Goal: Information Seeking & Learning: Find contact information

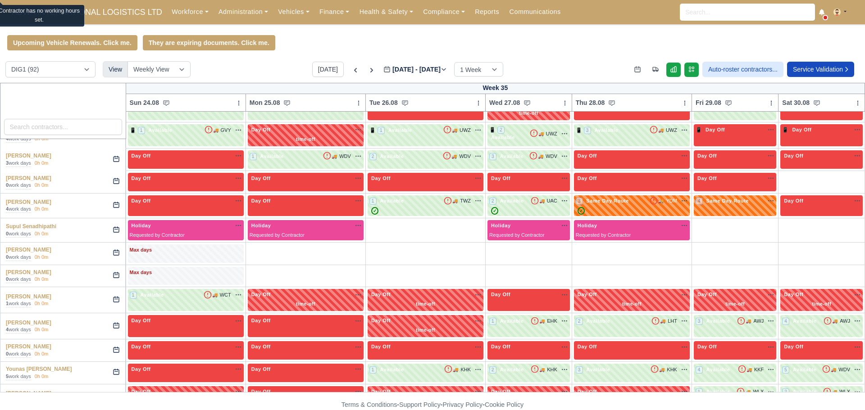
scroll to position [1482, 0]
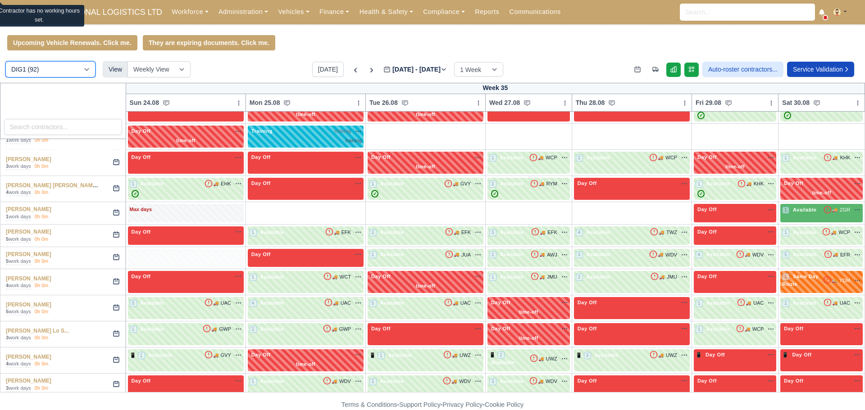
click at [66, 68] on select "DIG1 (92) DHW1 (55)" at bounding box center [50, 69] width 90 height 16
select select "2"
click at [5, 63] on select "DIG1 (92) DHW1 (55)" at bounding box center [50, 69] width 90 height 16
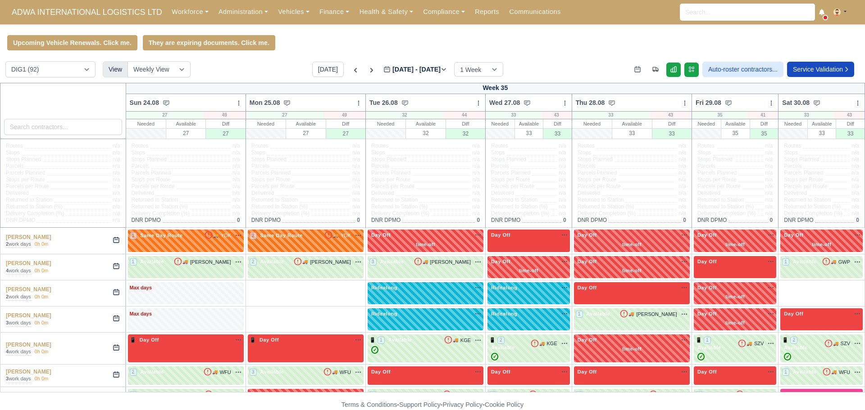
click at [4, 239] on div "A-Jay Griffith 2 work days 0h 0m" at bounding box center [62, 241] width 125 height 26
click at [34, 75] on select "DIG1 (92) DHW1 (55)" at bounding box center [50, 69] width 90 height 16
select select "2"
click at [5, 63] on select "DIG1 (92) DHW1 (55)" at bounding box center [50, 69] width 90 height 16
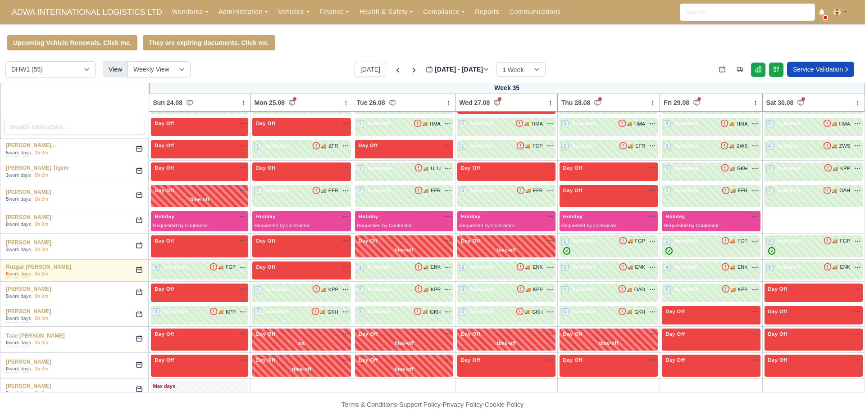
scroll to position [788, 0]
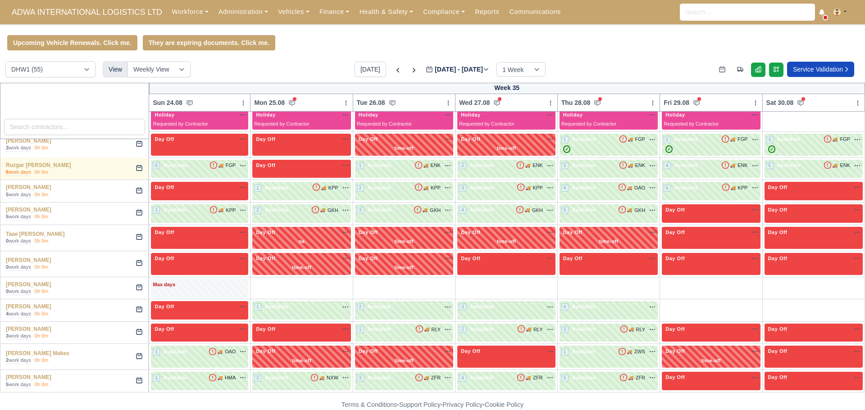
drag, startPoint x: 4, startPoint y: 237, endPoint x: 51, endPoint y: 388, distance: 158.5
copy tbody "Ahmet Hussein 5 work days 0h 0m Holiday Available Requested by Contractor Day O…"
drag, startPoint x: 427, startPoint y: 1, endPoint x: 36, endPoint y: 129, distance: 411.7
click at [36, 129] on input "search" at bounding box center [74, 127] width 141 height 16
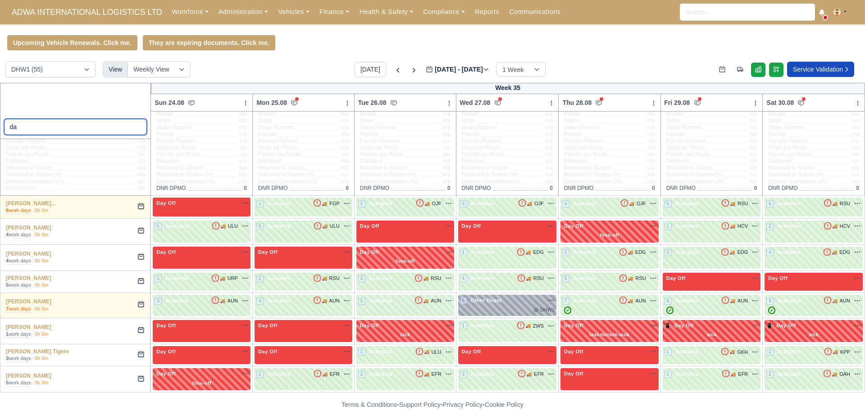
scroll to position [34, 0]
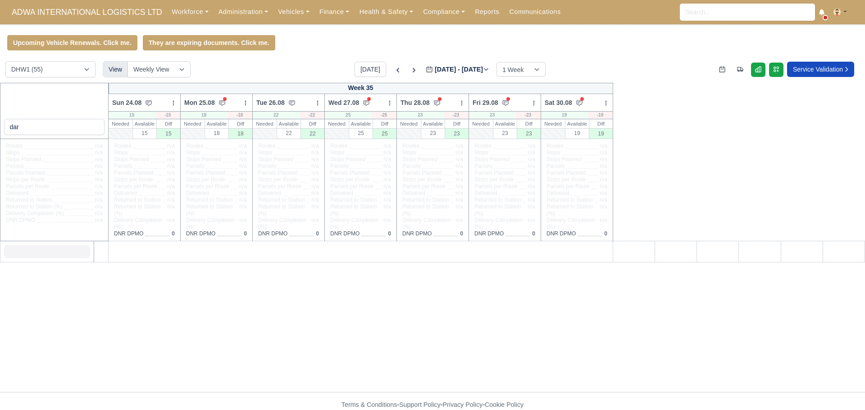
click at [121, 310] on div "dar Week 35 Sun 24.08 Bulk Status Change Daily Tasks Planned Routes Service Det…" at bounding box center [432, 237] width 865 height 309
click at [55, 131] on input "dar" at bounding box center [54, 127] width 101 height 16
type input "darien"
click at [63, 74] on select "DIG1 (92) DHW1 (55)" at bounding box center [50, 69] width 90 height 16
click at [5, 63] on select "DIG1 (92) DHW1 (55)" at bounding box center [50, 69] width 90 height 16
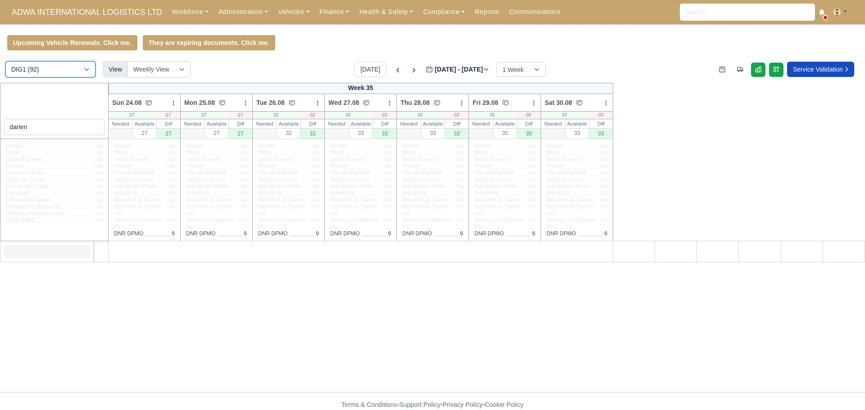
click at [59, 66] on select "DIG1 (92) DHW1 (55)" at bounding box center [50, 69] width 90 height 16
select select "2"
click at [5, 63] on select "DIG1 (92) DHW1 (55)" at bounding box center [50, 69] width 90 height 16
click at [184, 6] on link "Workforce" at bounding box center [190, 12] width 47 height 18
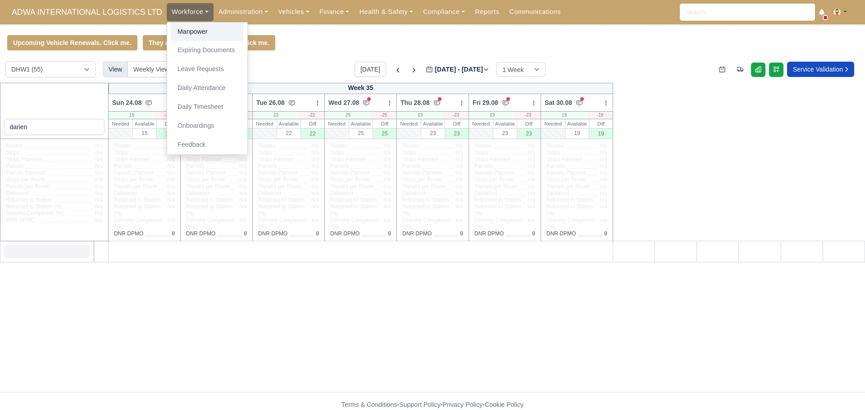
click at [185, 28] on link "Manpower" at bounding box center [207, 32] width 73 height 19
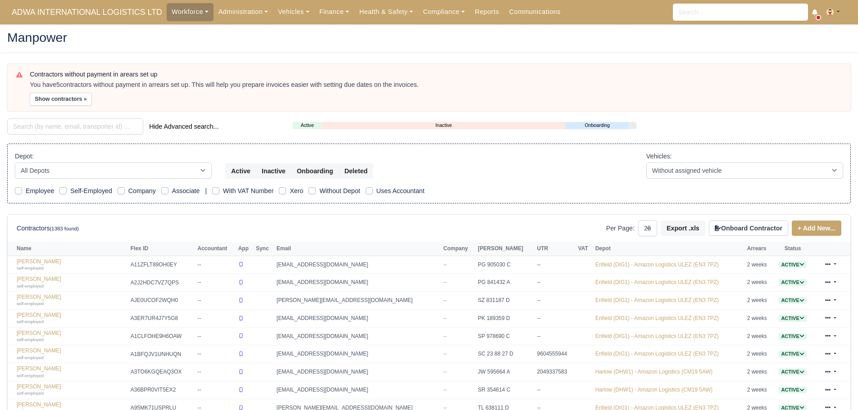
select select "25"
click at [95, 125] on input "search" at bounding box center [75, 126] width 136 height 16
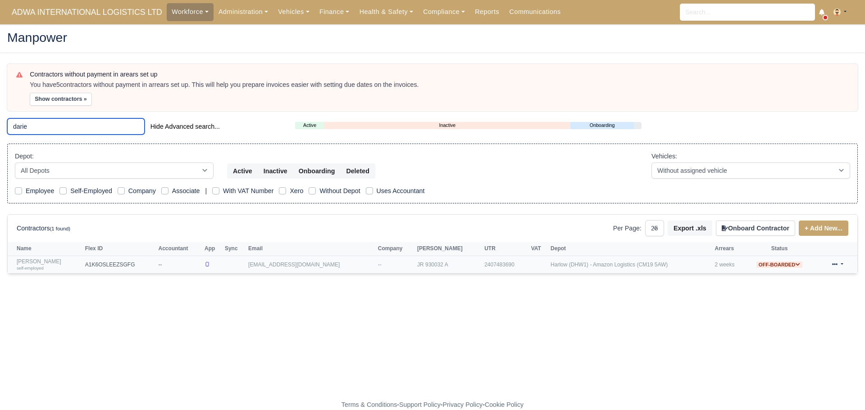
type input "darie"
click at [38, 263] on link "Darien Smith self-employed" at bounding box center [49, 264] width 64 height 13
select select "25"
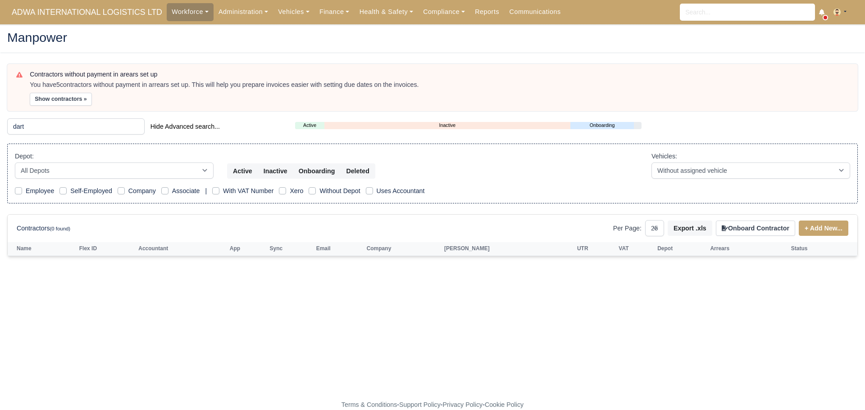
type input "da"
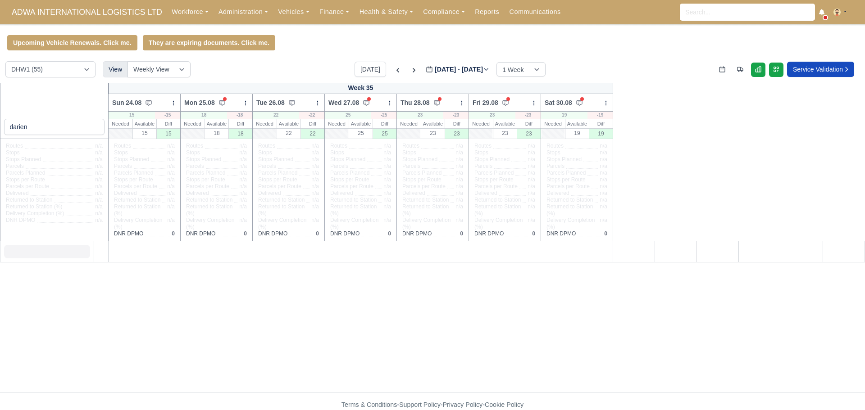
select select "2"
drag, startPoint x: 45, startPoint y: 132, endPoint x: 0, endPoint y: 127, distance: 45.4
click at [0, 127] on div "darien" at bounding box center [54, 111] width 109 height 56
click at [86, 93] on div at bounding box center [54, 111] width 109 height 56
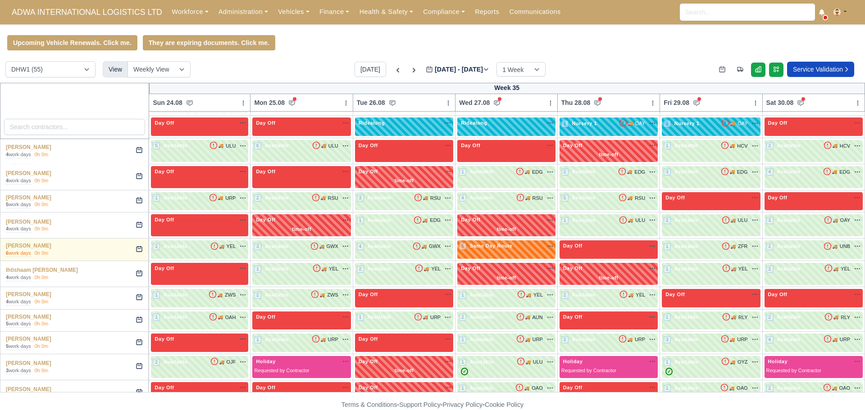
scroll to position [788, 0]
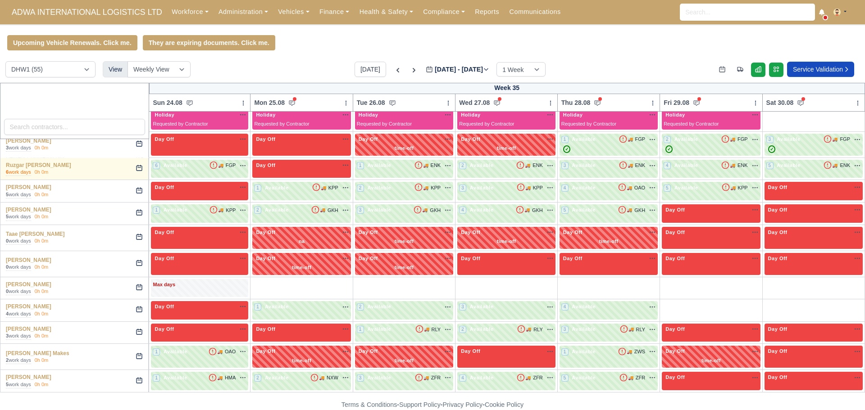
drag, startPoint x: 4, startPoint y: 234, endPoint x: 53, endPoint y: 391, distance: 164.3
copy tbody "Ahmet Hussein 5 work days 0h 0m Holiday Available Requested by Contractor Day O…"
click at [63, 126] on input "search" at bounding box center [74, 127] width 141 height 16
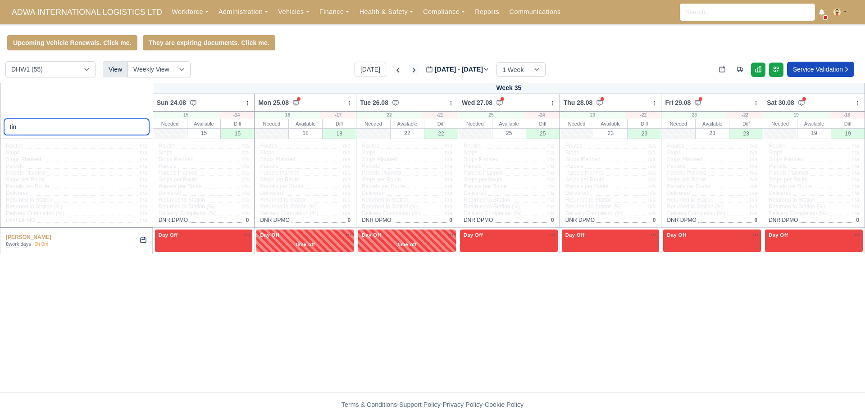
type input "tin"
click at [409, 71] on icon at bounding box center [413, 70] width 9 height 9
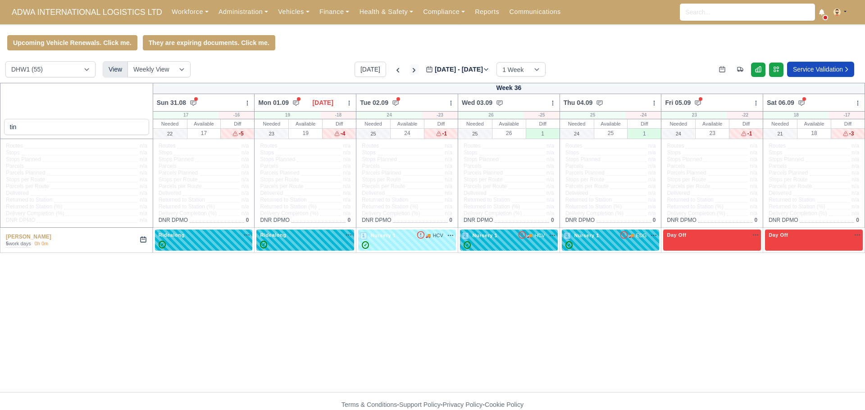
click at [409, 71] on icon at bounding box center [413, 70] width 9 height 9
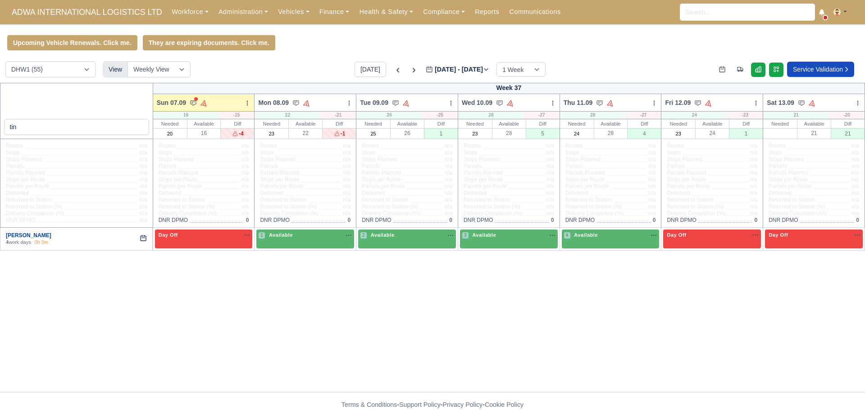
drag, startPoint x: 59, startPoint y: 238, endPoint x: 6, endPoint y: 236, distance: 53.6
click at [6, 236] on div "Tinesh Kamaleswaran" at bounding box center [53, 236] width 94 height 8
copy link "Tinesh Kamaleswaran"
click at [409, 67] on icon at bounding box center [413, 70] width 9 height 9
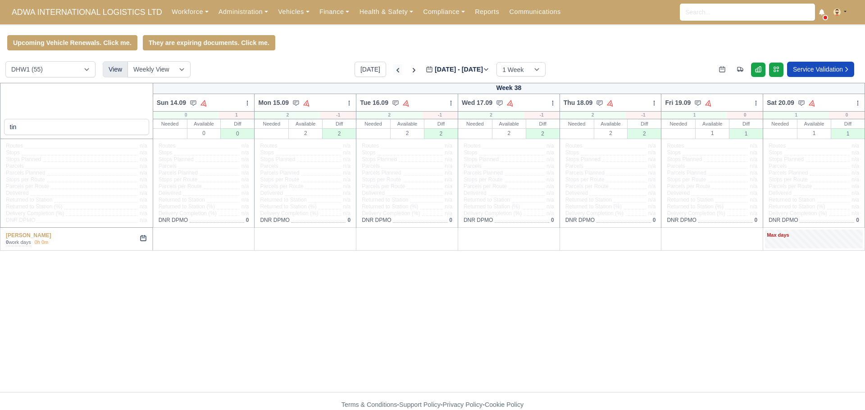
click at [393, 71] on icon at bounding box center [397, 70] width 9 height 9
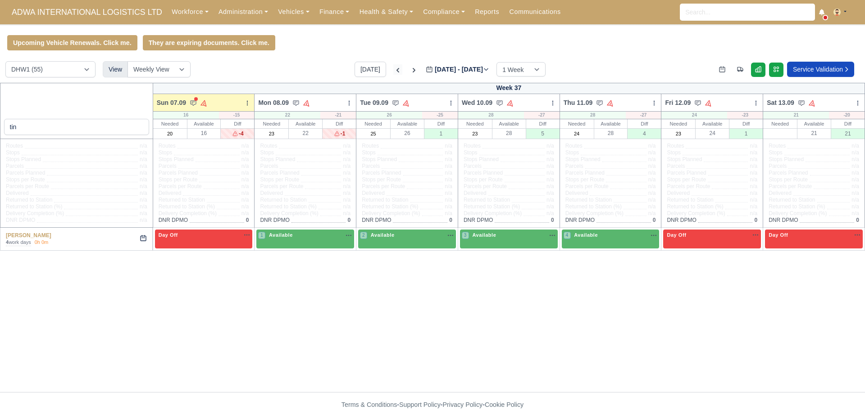
click at [393, 71] on icon at bounding box center [397, 70] width 9 height 9
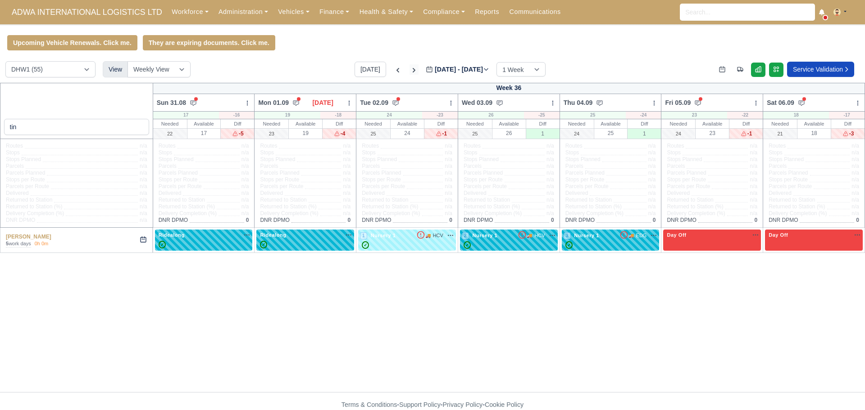
click at [409, 70] on icon at bounding box center [413, 70] width 9 height 9
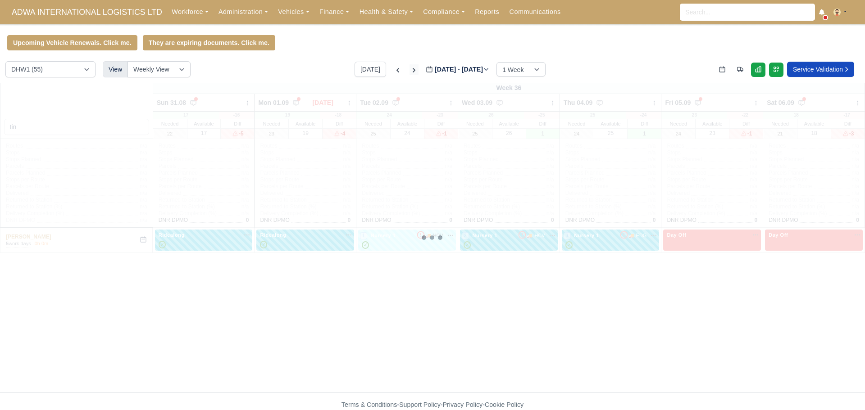
type input "2025-09-12"
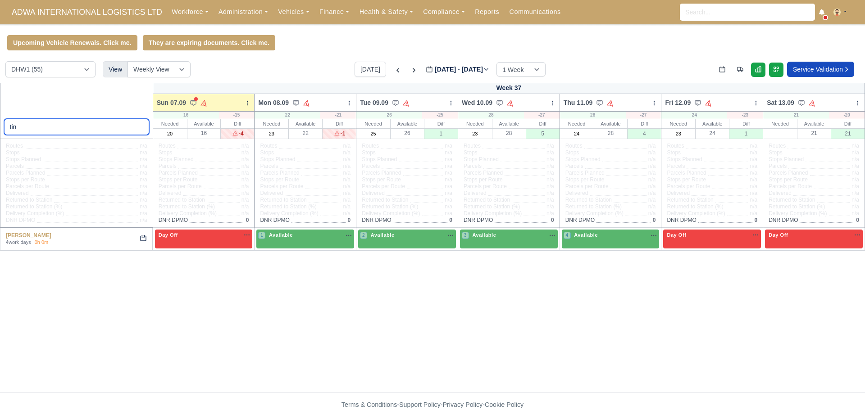
drag, startPoint x: 52, startPoint y: 131, endPoint x: 0, endPoint y: 122, distance: 52.6
click at [1, 125] on div "tin" at bounding box center [76, 111] width 153 height 56
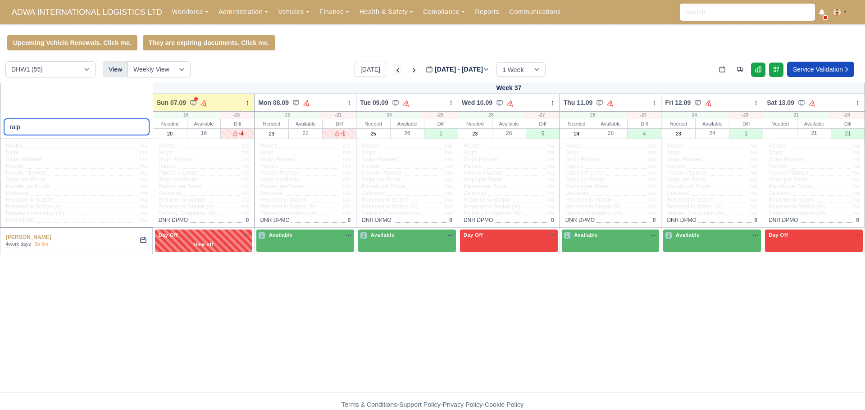
type input "ralp"
click at [393, 69] on icon at bounding box center [397, 70] width 9 height 9
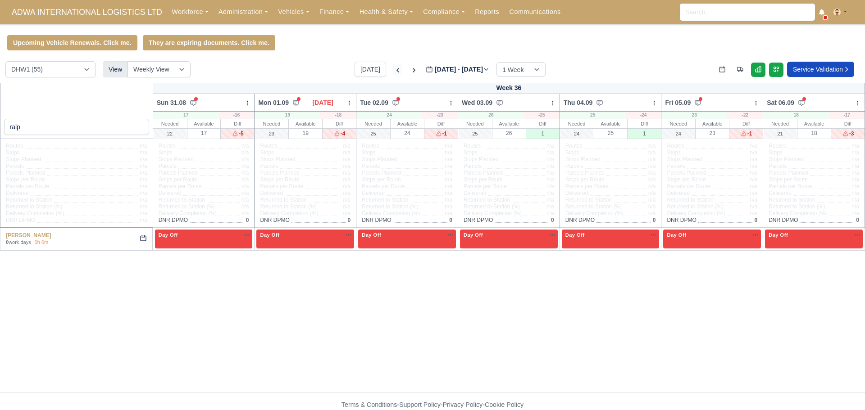
click at [393, 69] on icon at bounding box center [397, 70] width 9 height 9
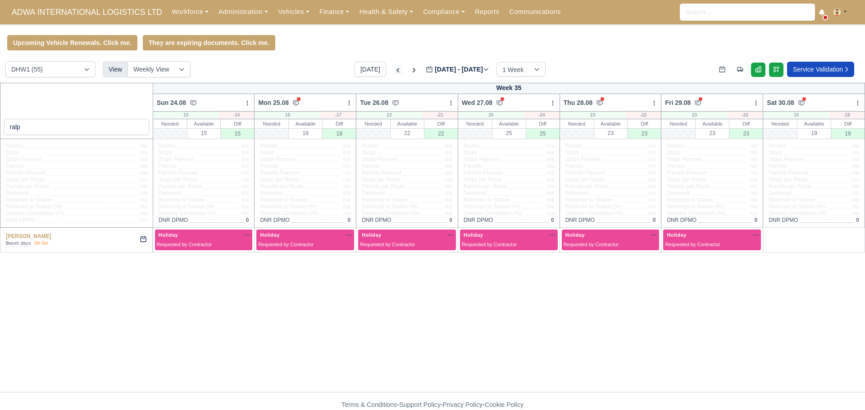
click at [393, 69] on icon at bounding box center [397, 70] width 9 height 9
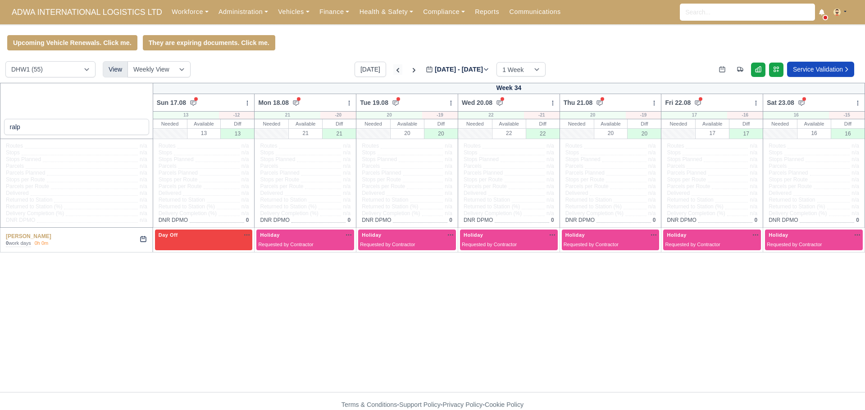
click at [393, 69] on icon at bounding box center [397, 70] width 9 height 9
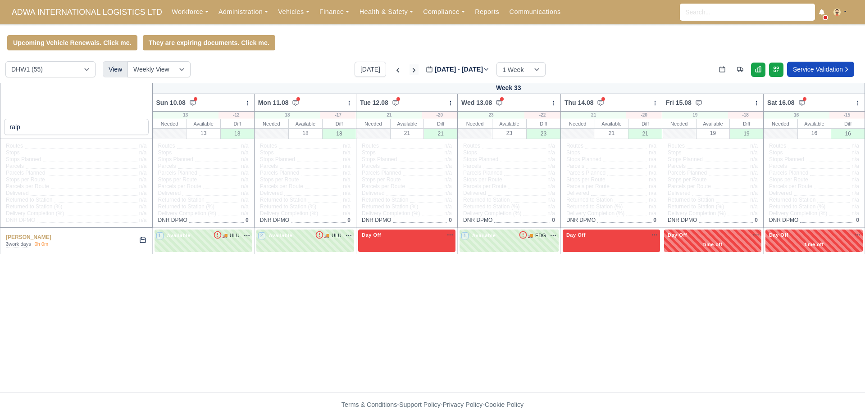
click at [409, 71] on icon at bounding box center [413, 70] width 9 height 9
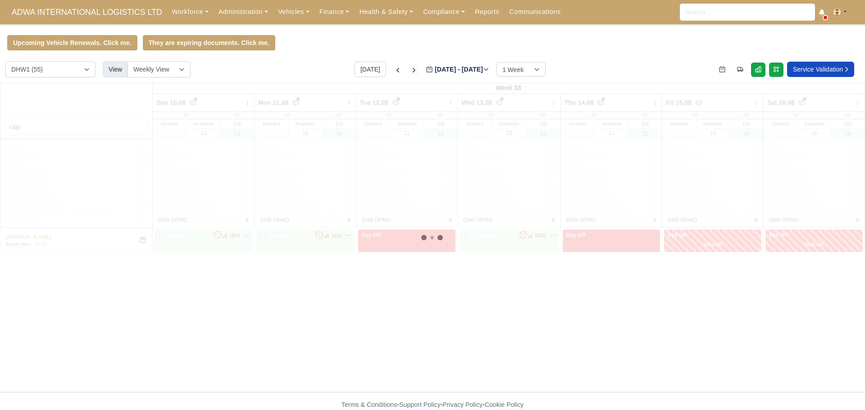
type input "2025-08-22"
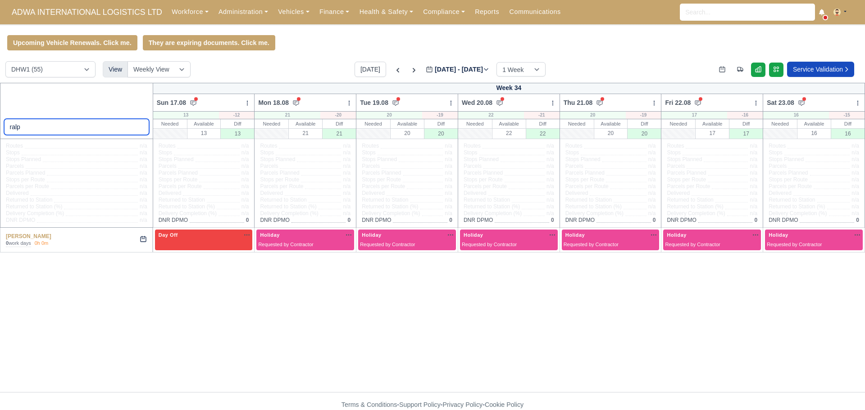
click at [0, 124] on div "ralp" at bounding box center [76, 111] width 153 height 56
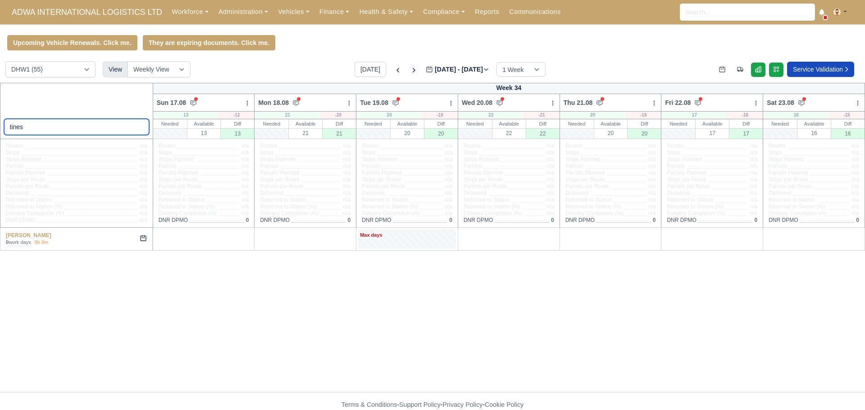
type input "tines"
click at [409, 71] on icon at bounding box center [413, 70] width 9 height 9
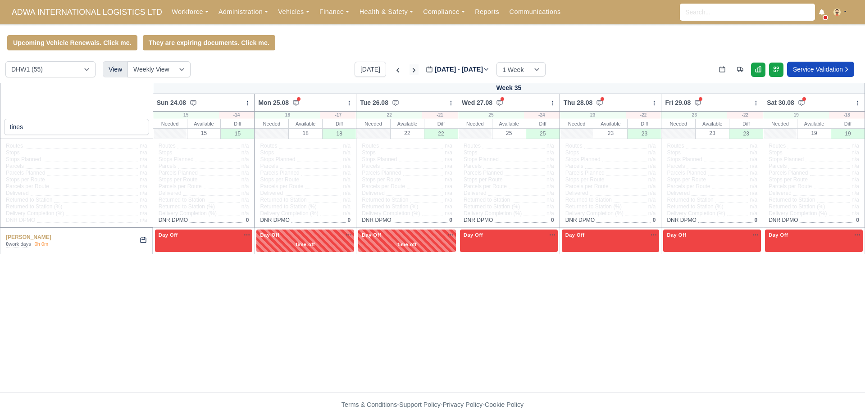
click at [409, 71] on icon at bounding box center [413, 70] width 9 height 9
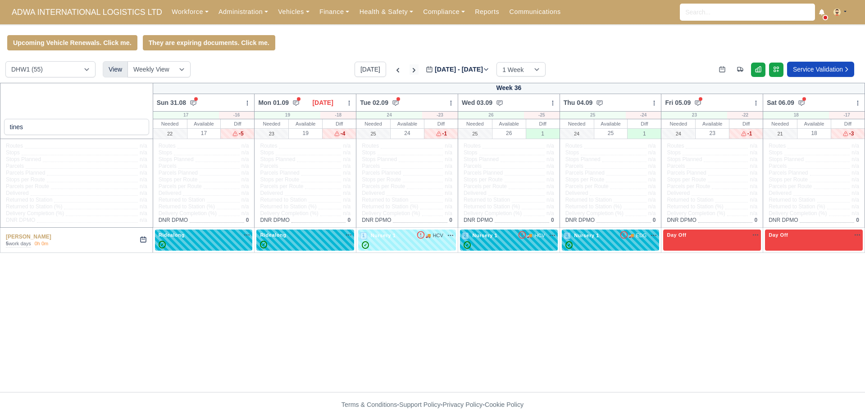
click at [409, 71] on icon at bounding box center [413, 70] width 9 height 9
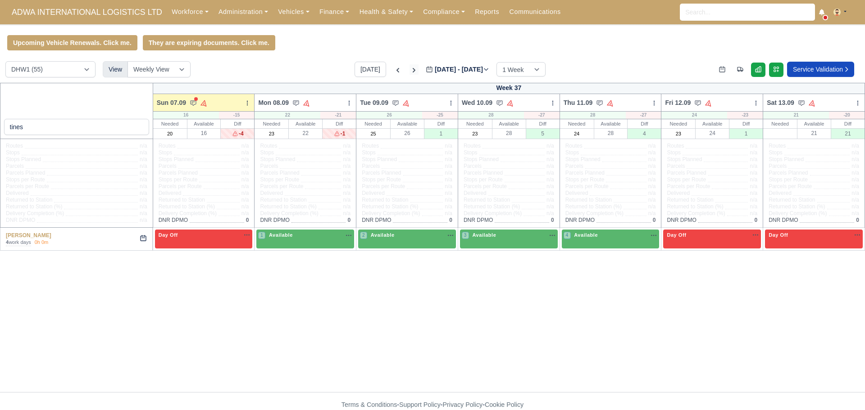
click at [409, 71] on icon at bounding box center [413, 70] width 9 height 9
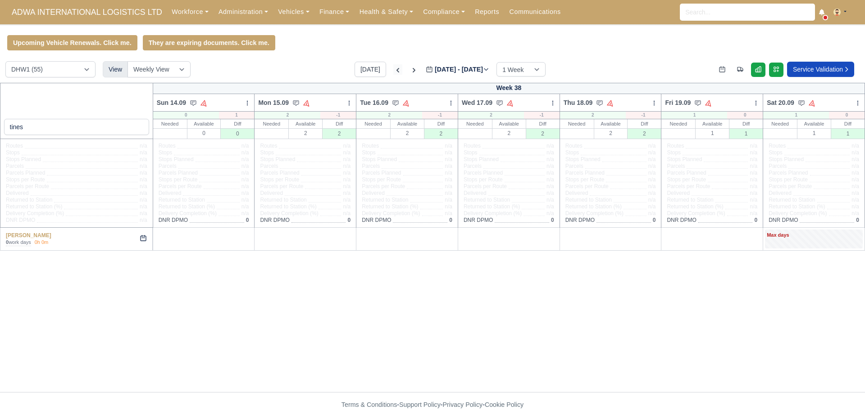
click at [396, 72] on icon at bounding box center [397, 70] width 3 height 5
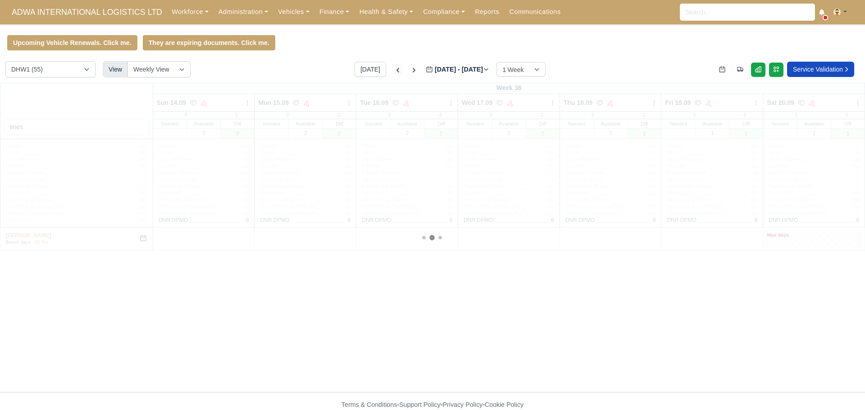
type input "2025-09-12"
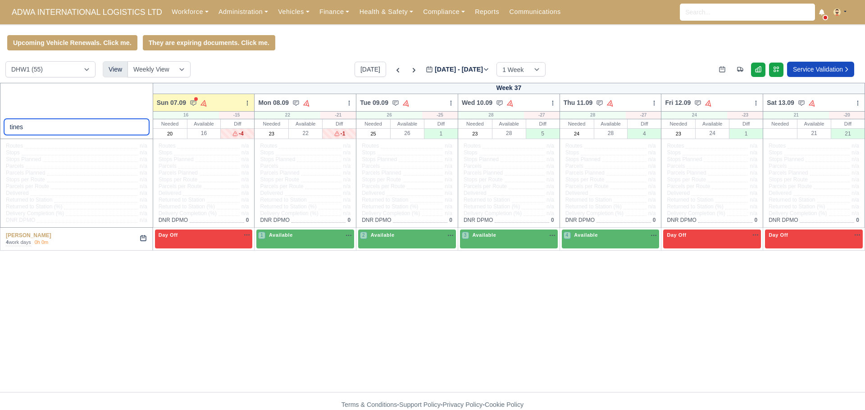
drag, startPoint x: 38, startPoint y: 127, endPoint x: 34, endPoint y: 125, distance: 5.0
click at [1, 126] on div "tines" at bounding box center [76, 111] width 153 height 56
paste input "Crisnatagoras Paiva Rosa"
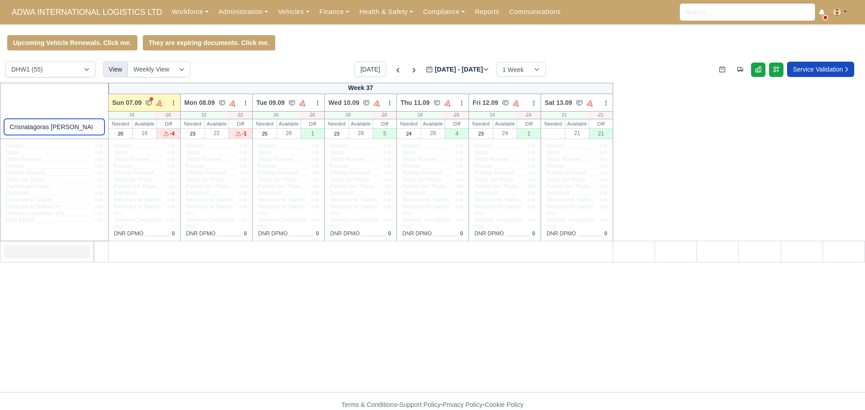
drag, startPoint x: 66, startPoint y: 128, endPoint x: 0, endPoint y: 128, distance: 66.2
click at [0, 128] on div "Crisnatagoras Paiva Rosa" at bounding box center [54, 111] width 109 height 56
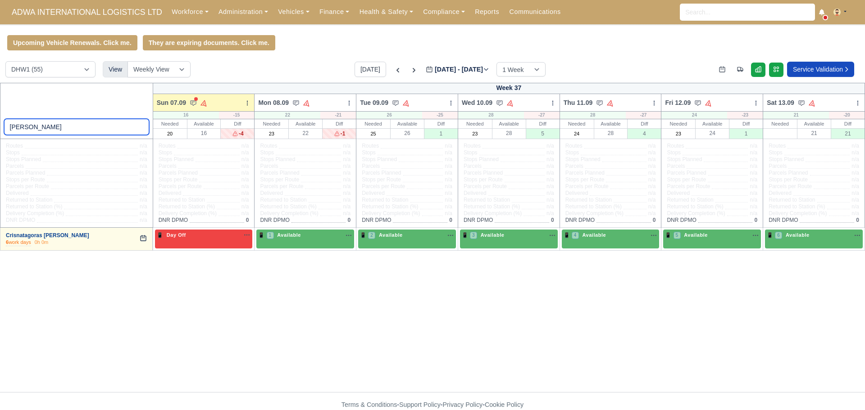
type input "Rosa"
click at [41, 239] on link "Crisnatagoras Rosa" at bounding box center [47, 235] width 83 height 6
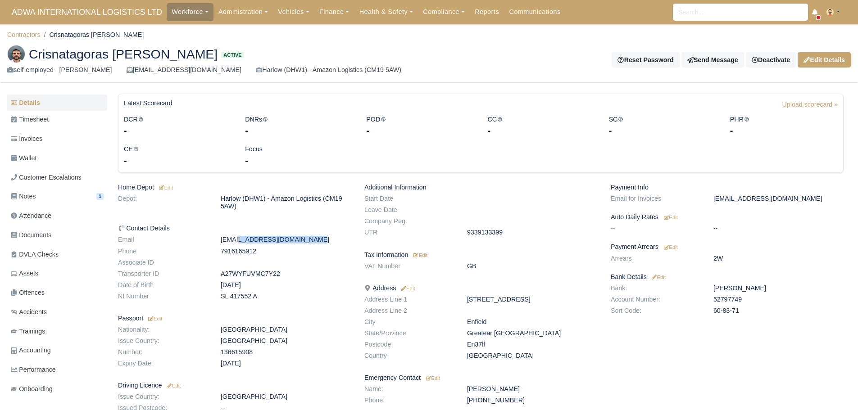
drag, startPoint x: 218, startPoint y: 242, endPoint x: 297, endPoint y: 239, distance: 78.4
click at [297, 239] on dd "crisrosawork@gmail.com" at bounding box center [286, 240] width 144 height 8
copy dd "crisrosawork@gmail.com"
click at [52, 140] on link "Invoices" at bounding box center [57, 139] width 100 height 18
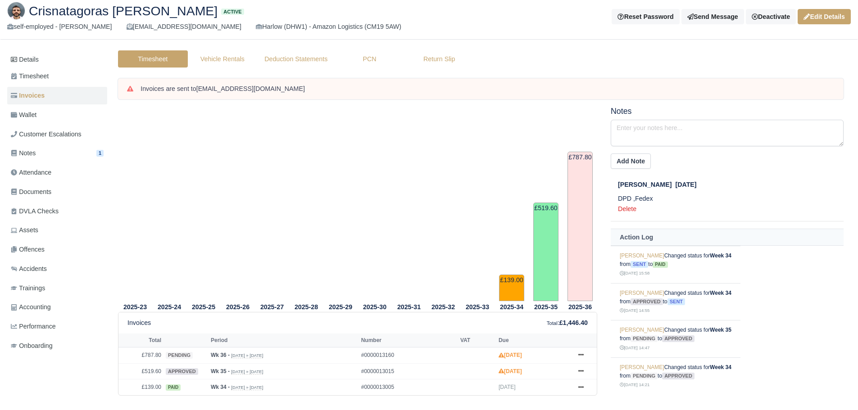
scroll to position [61, 0]
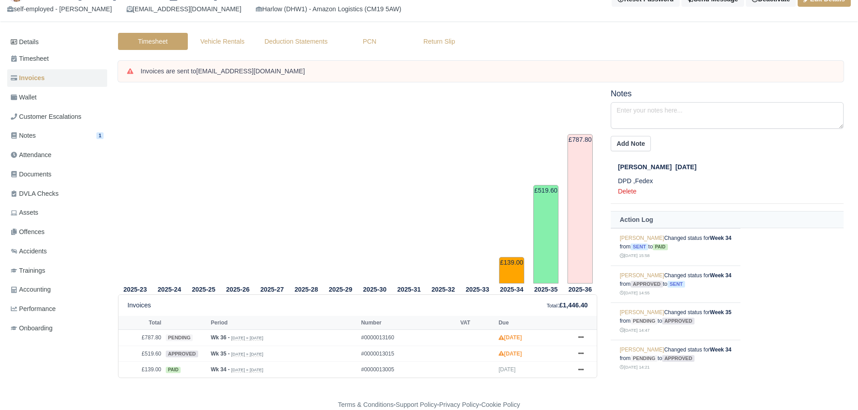
click at [589, 204] on td "£787.80" at bounding box center [579, 209] width 25 height 150
click at [582, 338] on icon at bounding box center [580, 337] width 5 height 5
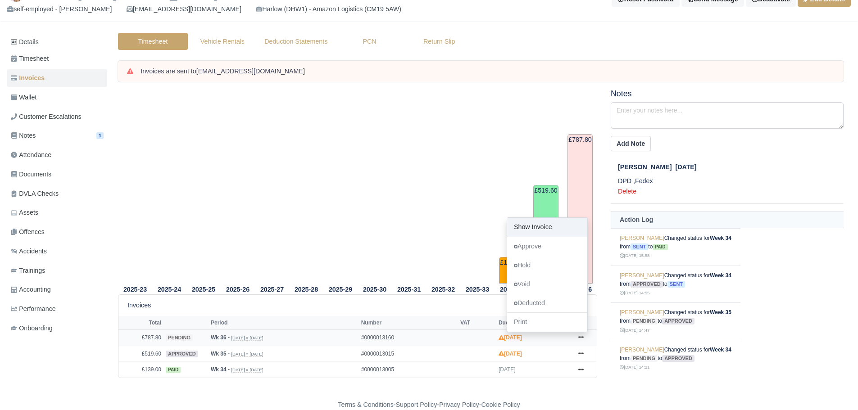
click at [546, 229] on link "Show Invoice" at bounding box center [547, 227] width 80 height 19
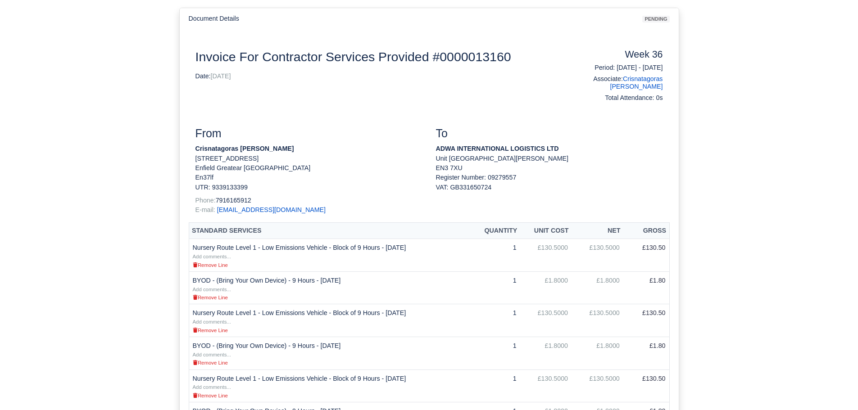
scroll to position [90, 0]
drag, startPoint x: 194, startPoint y: 141, endPoint x: 206, endPoint y: 141, distance: 11.7
click at [206, 141] on div "From Crisnatagoras [PERSON_NAME] [STREET_ADDRESS]: 9339133399 Phone: [PHONE_NUM…" at bounding box center [309, 175] width 240 height 95
copy strong "[PERSON_NAME]"
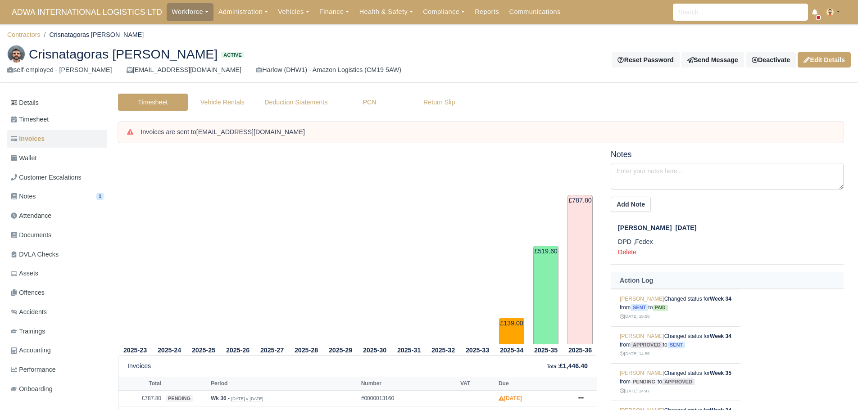
scroll to position [61, 0]
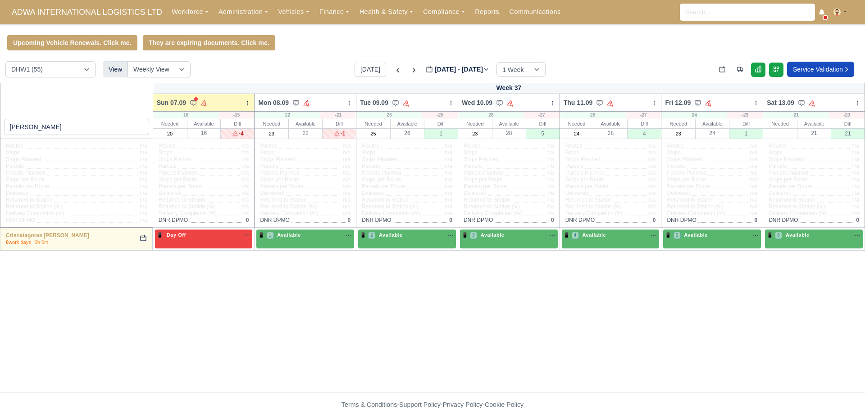
select select "2"
drag, startPoint x: 54, startPoint y: 132, endPoint x: 0, endPoint y: 127, distance: 54.3
click at [0, 127] on div "[PERSON_NAME]" at bounding box center [76, 111] width 153 height 56
type input "har"
click at [393, 73] on icon at bounding box center [397, 70] width 9 height 9
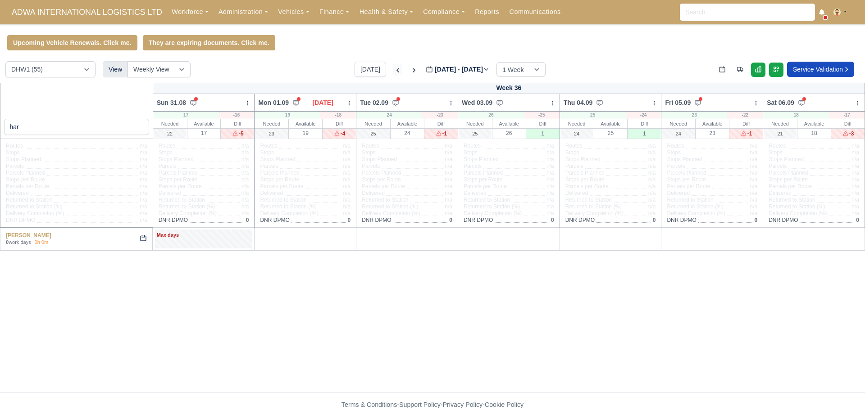
click at [396, 72] on icon at bounding box center [397, 70] width 3 height 5
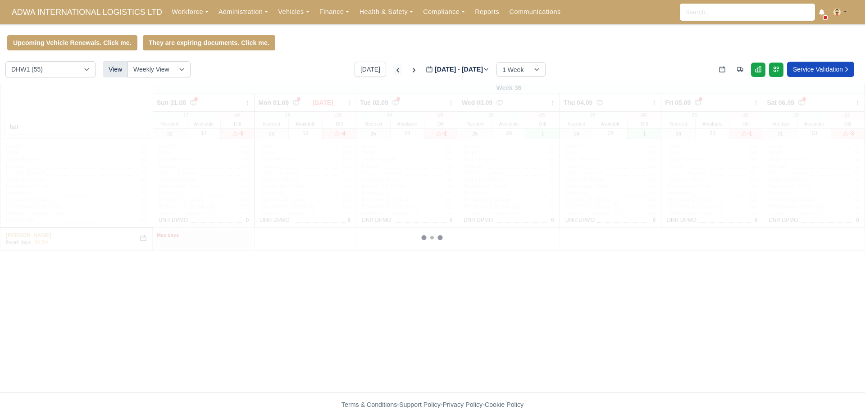
type input "[DATE]"
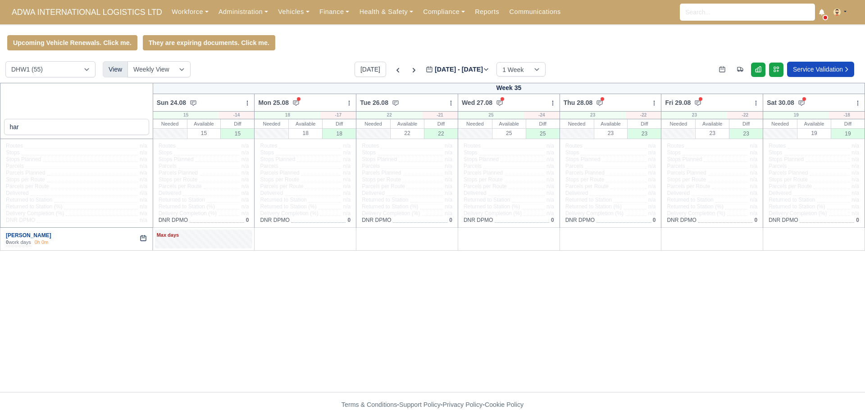
click at [29, 234] on link "[PERSON_NAME]" at bounding box center [28, 235] width 45 height 6
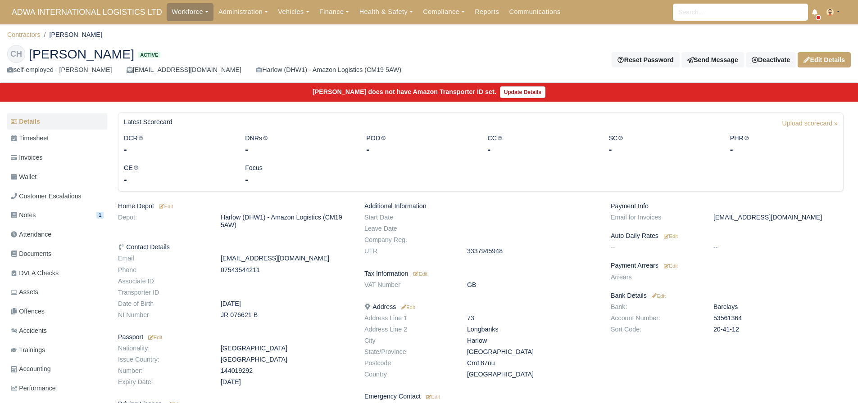
drag, startPoint x: 221, startPoint y: 259, endPoint x: 304, endPoint y: 258, distance: 83.8
click at [304, 258] on dd "[EMAIL_ADDRESS][DOMAIN_NAME]" at bounding box center [286, 259] width 144 height 8
copy dd "[EMAIL_ADDRESS][DOMAIN_NAME]"
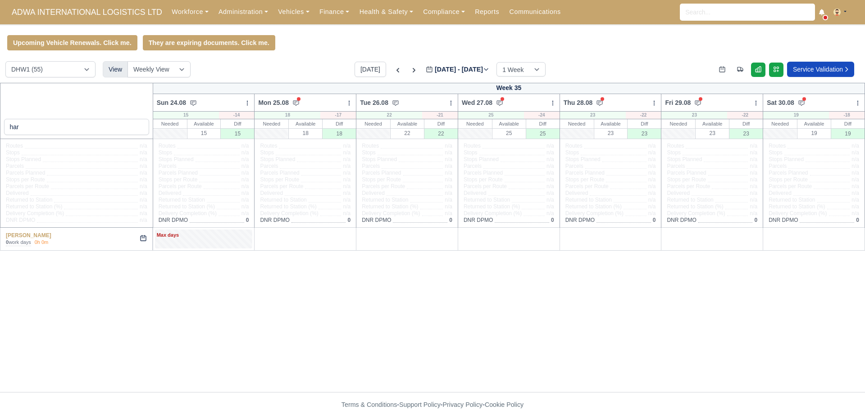
select select "2"
drag, startPoint x: 42, startPoint y: 130, endPoint x: 0, endPoint y: 127, distance: 42.0
click at [0, 127] on div "har" at bounding box center [76, 111] width 153 height 56
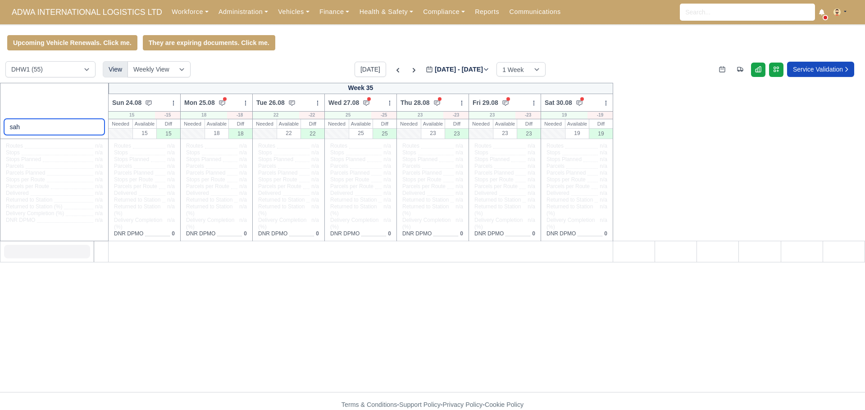
type input "sah"
click at [60, 74] on select "DIG1 (92) DHW1 (55)" at bounding box center [50, 69] width 90 height 16
click at [5, 63] on select "DIG1 (92) DHW1 (55)" at bounding box center [50, 69] width 90 height 16
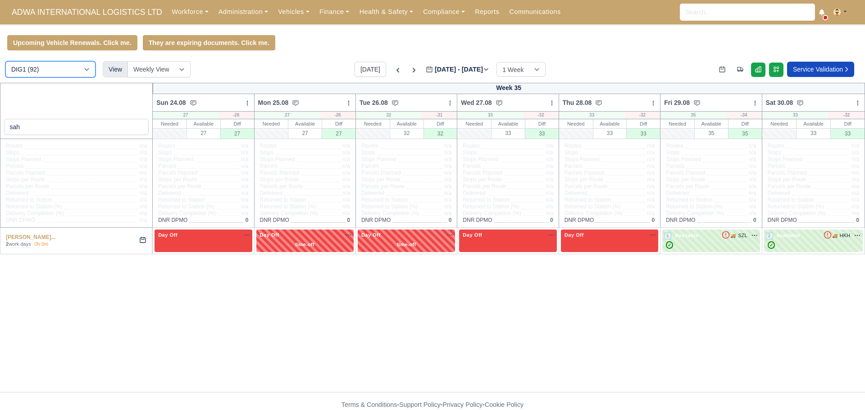
click at [68, 72] on select "DIG1 (92) DHW1 (55)" at bounding box center [50, 69] width 90 height 16
select select "2"
click at [5, 63] on select "DIG1 (92) DHW1 (55)" at bounding box center [50, 69] width 90 height 16
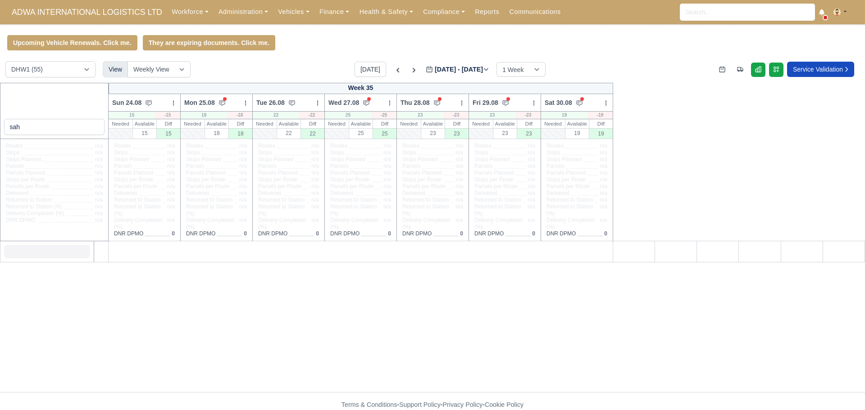
click at [62, 106] on div "sah" at bounding box center [54, 111] width 109 height 56
click at [149, 304] on div "sah Week 35 Sun 24.08 Bulk Status Change Daily Tasks Planned Routes Service Det…" at bounding box center [432, 237] width 865 height 309
drag, startPoint x: 41, startPoint y: 132, endPoint x: 0, endPoint y: 123, distance: 42.1
click at [0, 123] on div "sah" at bounding box center [54, 111] width 109 height 56
type input "sharif"
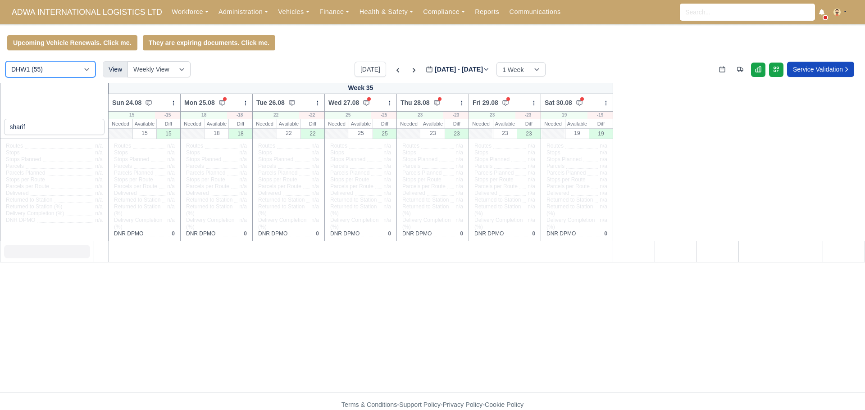
click at [78, 77] on select "DIG1 (92) DHW1 (55)" at bounding box center [50, 69] width 90 height 16
select select "1"
click at [5, 63] on select "DIG1 (92) DHW1 (55)" at bounding box center [50, 69] width 90 height 16
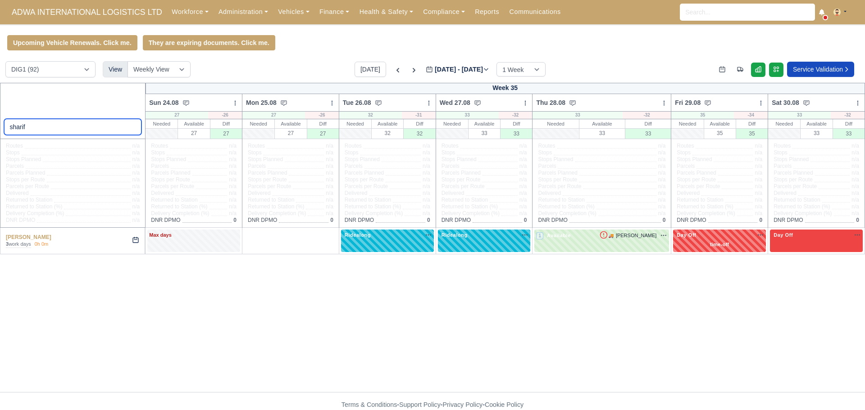
drag, startPoint x: 71, startPoint y: 131, endPoint x: 0, endPoint y: 133, distance: 70.7
click at [0, 133] on div "sharif" at bounding box center [73, 111] width 146 height 56
click at [95, 294] on div "Week 35 Sun 24.08 Bulk Status Change Daily Tasks Planned Routes Service Details…" at bounding box center [432, 237] width 865 height 309
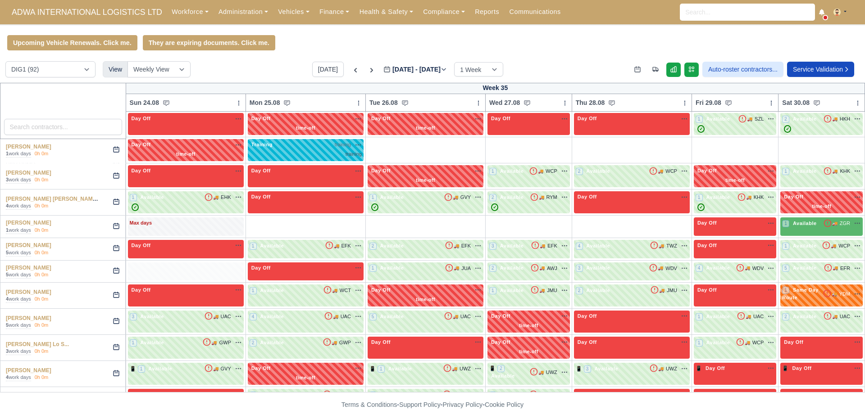
scroll to position [1707, 0]
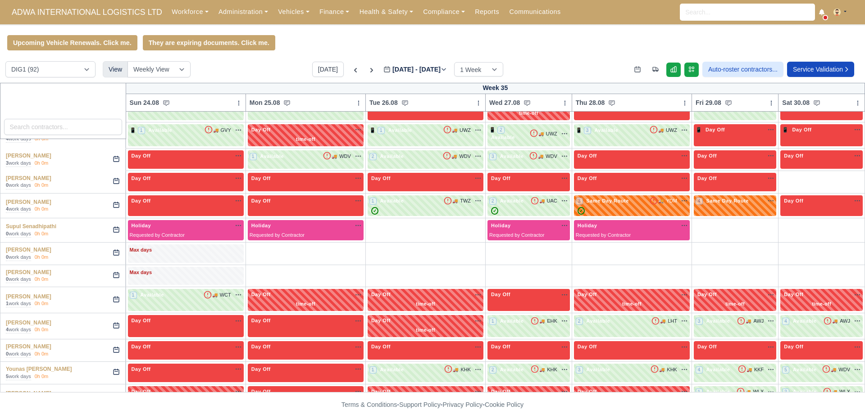
drag, startPoint x: 2, startPoint y: 236, endPoint x: 69, endPoint y: 431, distance: 207.1
click at [69, 410] on html "ADWA INTERNATIONAL LOGISTICS LTD Workforce Manpower Expiring Documents Leave Re…" at bounding box center [432, 205] width 865 height 410
copy body "A-Jay Griffith 2 work days 0h 0m 1 Same Day Route 🚚 YDK na time-off sick last-m…"
click at [61, 127] on input "search" at bounding box center [63, 127] width 118 height 16
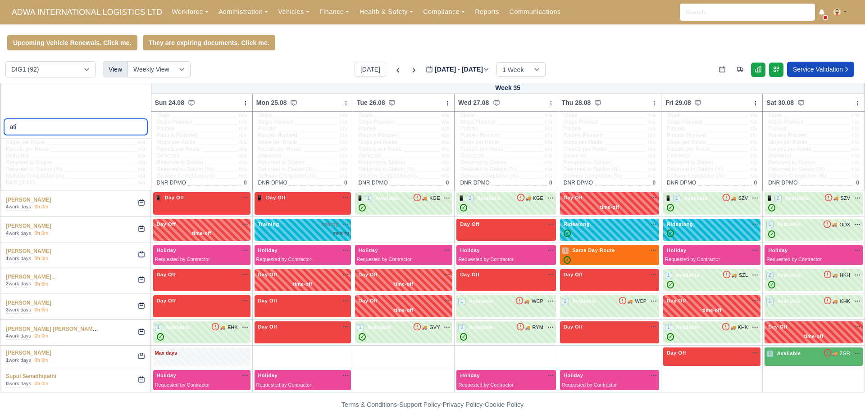
scroll to position [39, 0]
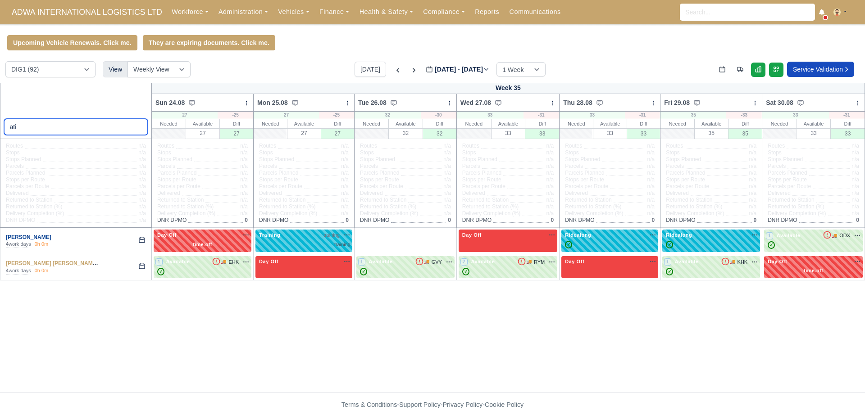
type input "ati"
click at [50, 240] on link "Atiqullah Ahmadzai" at bounding box center [28, 237] width 45 height 6
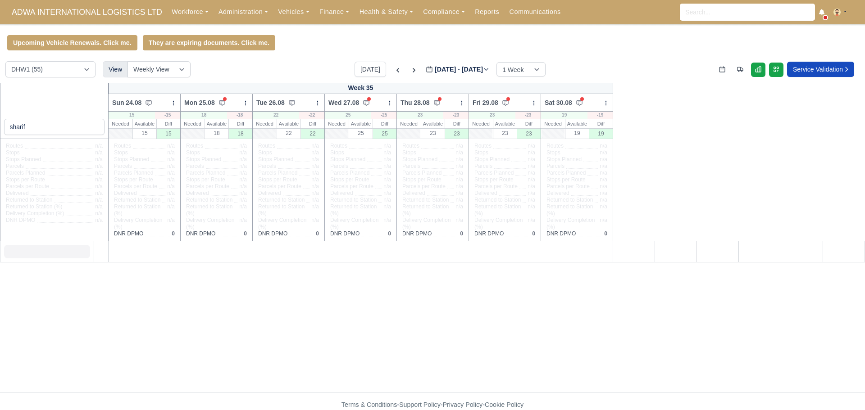
select select "2"
click at [171, 17] on link "Workforce" at bounding box center [190, 12] width 47 height 18
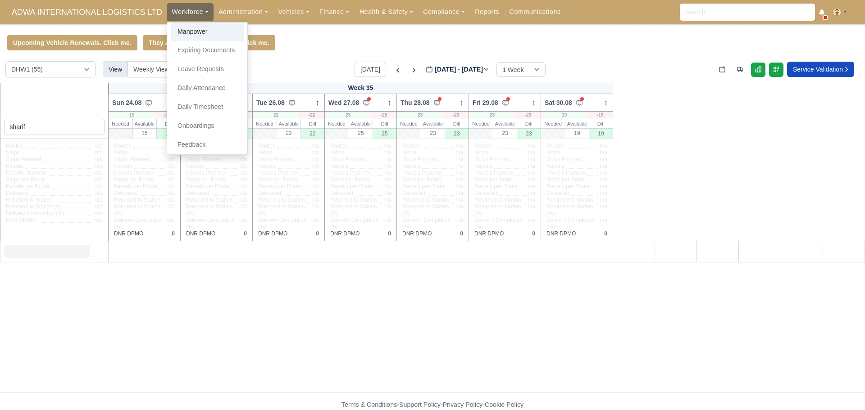
click at [176, 34] on link "Manpower" at bounding box center [207, 32] width 73 height 19
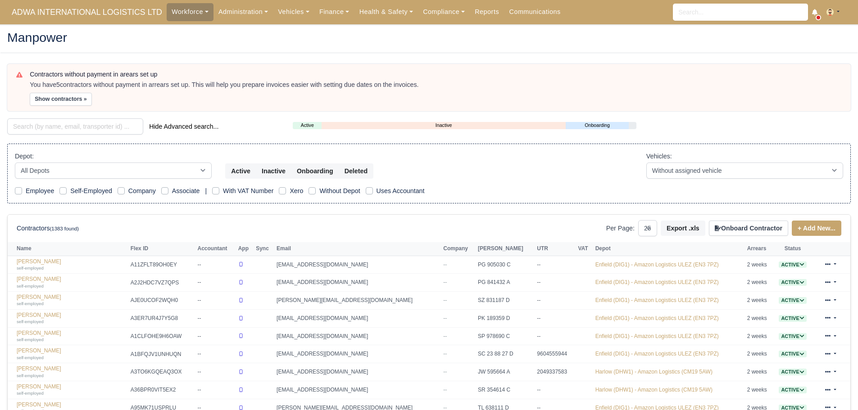
select select "25"
click at [62, 125] on input "search" at bounding box center [75, 126] width 136 height 16
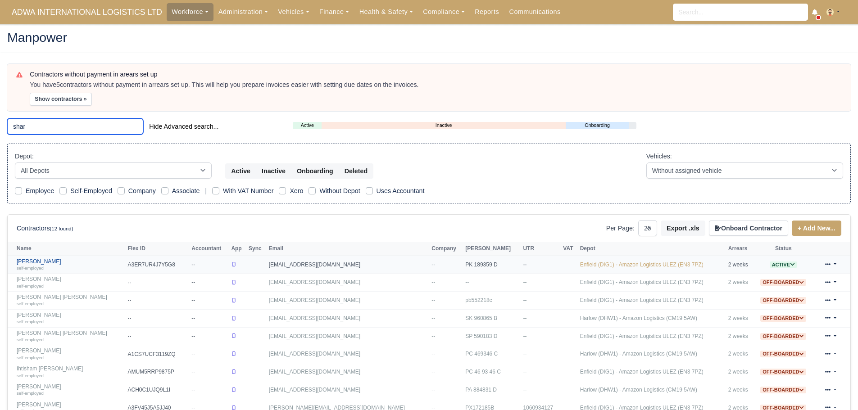
type input "shar"
click at [42, 263] on link "Abdikafi Sharif self-employed" at bounding box center [70, 264] width 106 height 13
